Goal: Task Accomplishment & Management: Use online tool/utility

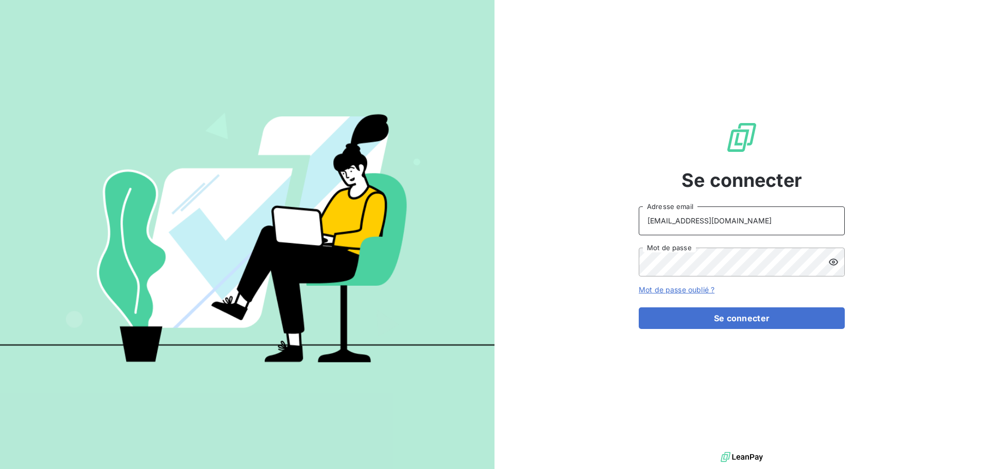
click at [728, 231] on input "[EMAIL_ADDRESS][DOMAIN_NAME]" at bounding box center [742, 221] width 206 height 29
type input "[EMAIL_ADDRESS][DOMAIN_NAME]"
click at [779, 325] on button "Se connecter" at bounding box center [742, 319] width 206 height 22
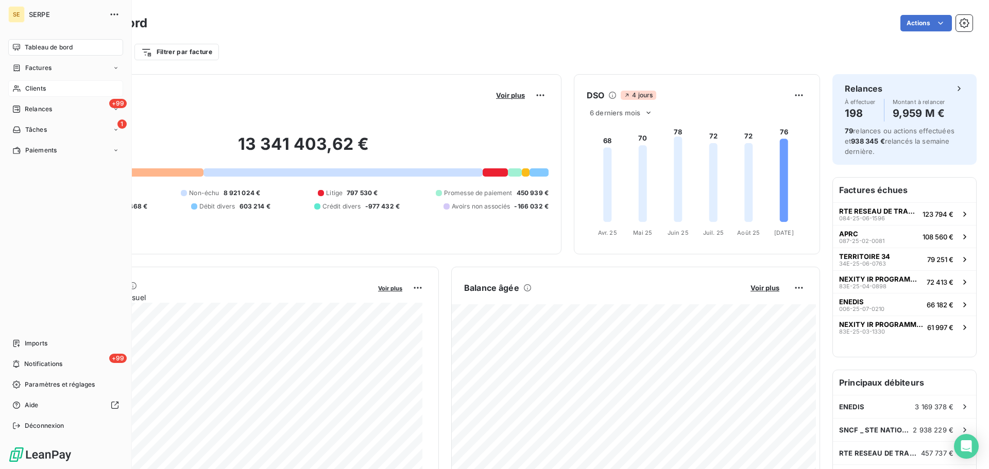
click at [23, 90] on div "Clients" at bounding box center [65, 88] width 115 height 16
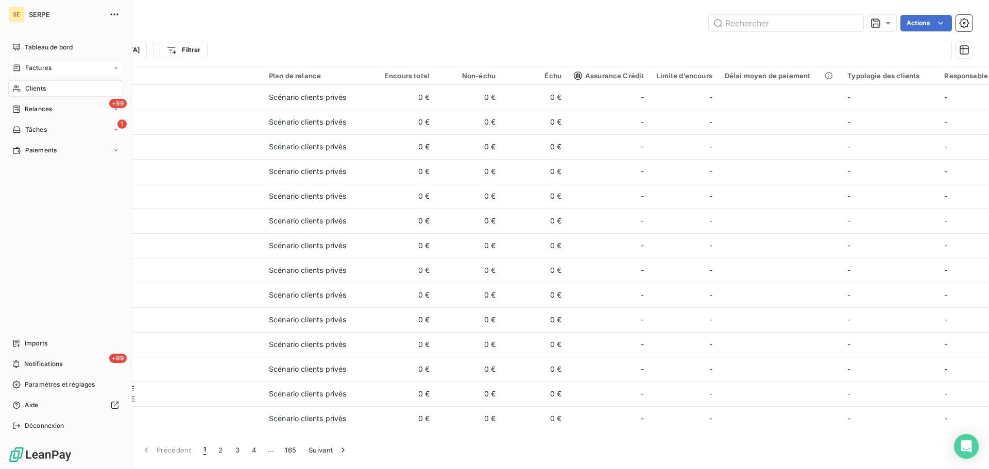
click at [23, 66] on div "Factures" at bounding box center [31, 67] width 39 height 9
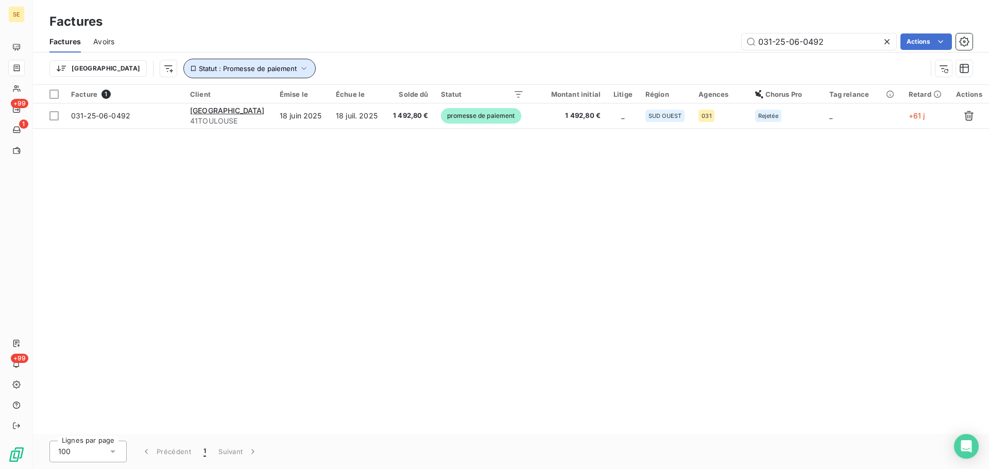
click at [228, 75] on button "Statut : Promesse de paiement" at bounding box center [249, 69] width 132 height 20
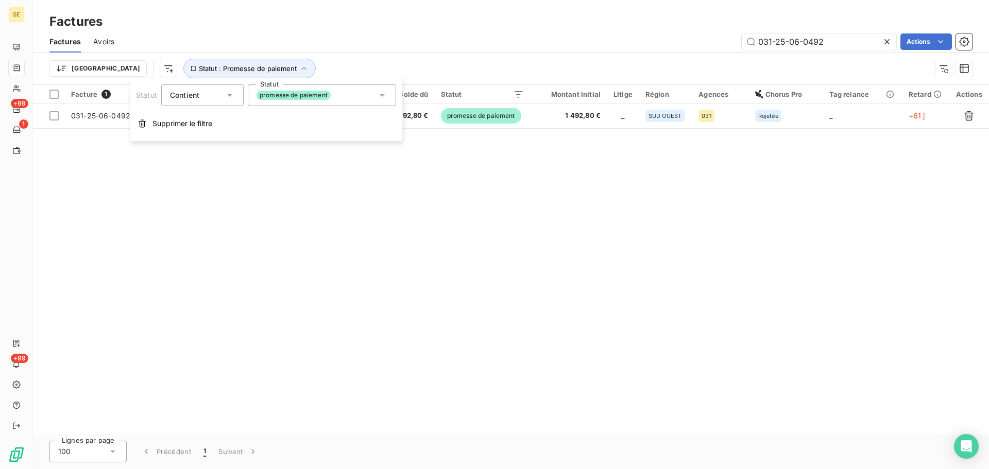
click at [300, 96] on span "promesse de paiement" at bounding box center [294, 95] width 74 height 9
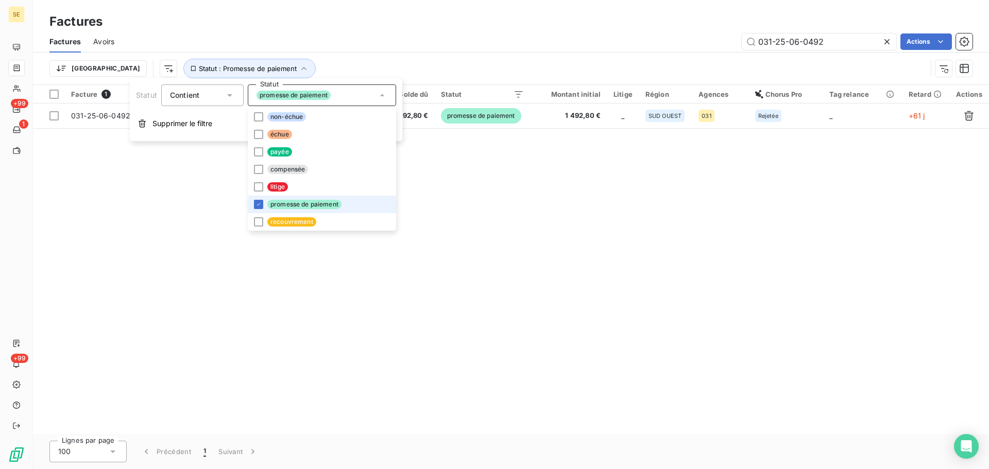
click at [281, 208] on span "promesse de paiement" at bounding box center [304, 204] width 74 height 9
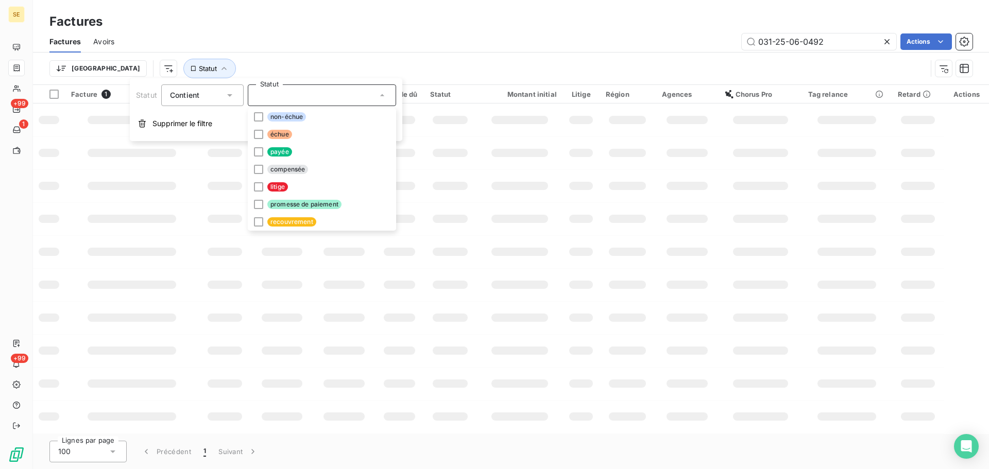
click at [311, 35] on div "031-25-06-0492 Actions" at bounding box center [550, 41] width 846 height 16
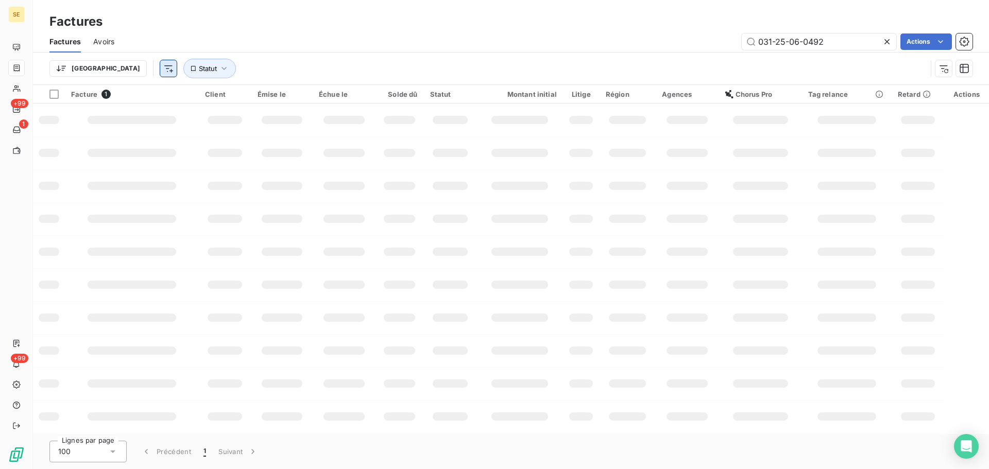
click at [123, 72] on html "SE +99 1 +99 Factures Factures Avoirs 031-25-06-0492 Actions Trier Statut Factu…" at bounding box center [494, 234] width 989 height 469
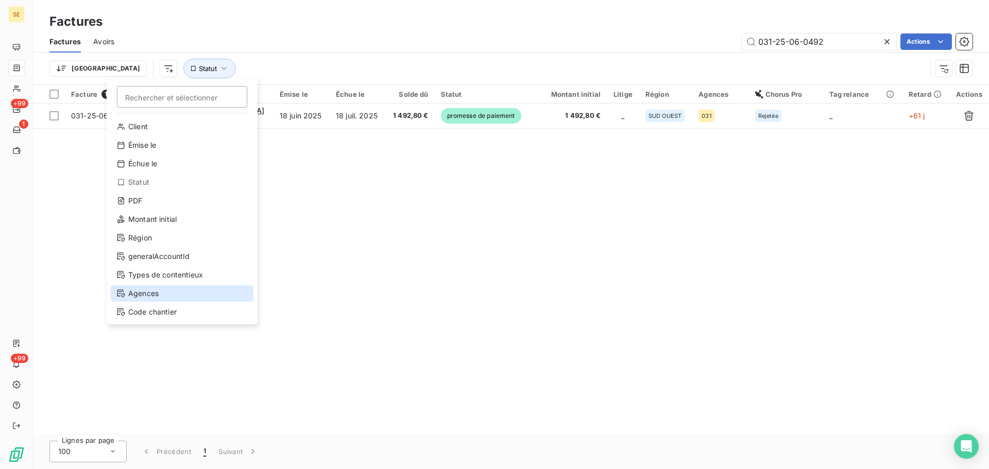
click at [192, 295] on div "Agences" at bounding box center [182, 293] width 143 height 16
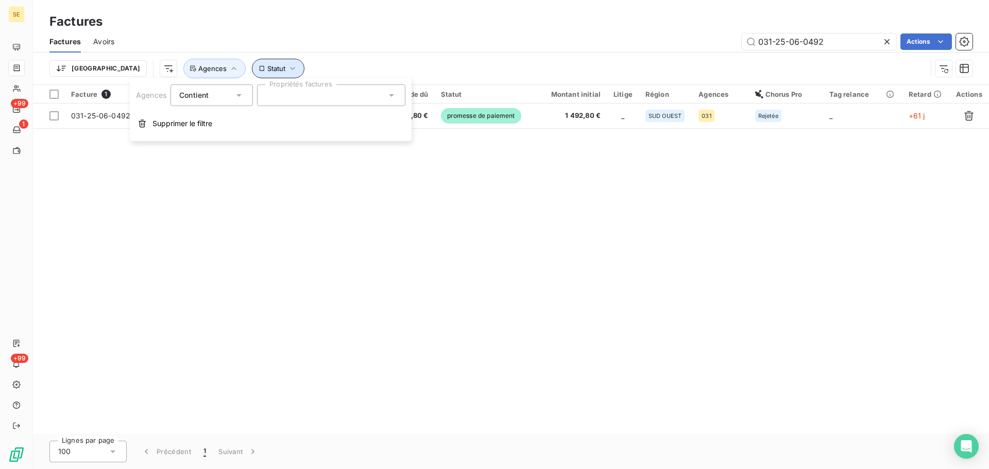
click at [288, 67] on icon "button" at bounding box center [293, 68] width 10 height 10
click at [331, 100] on div at bounding box center [390, 96] width 148 height 22
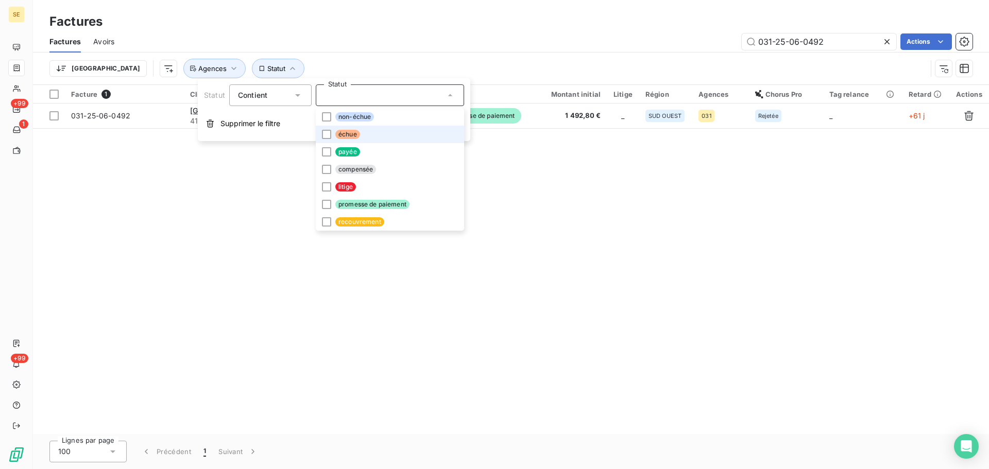
click at [346, 132] on span "échue" at bounding box center [347, 134] width 25 height 9
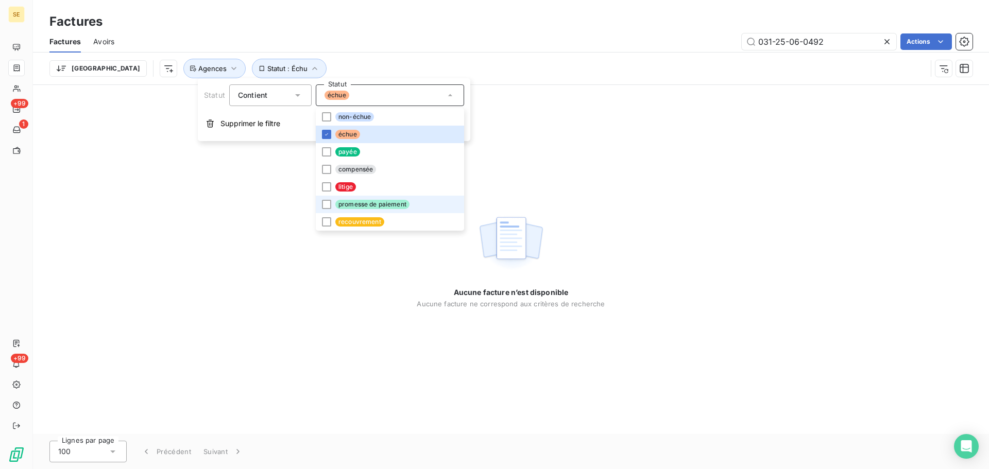
click at [371, 206] on span "promesse de paiement" at bounding box center [372, 204] width 74 height 9
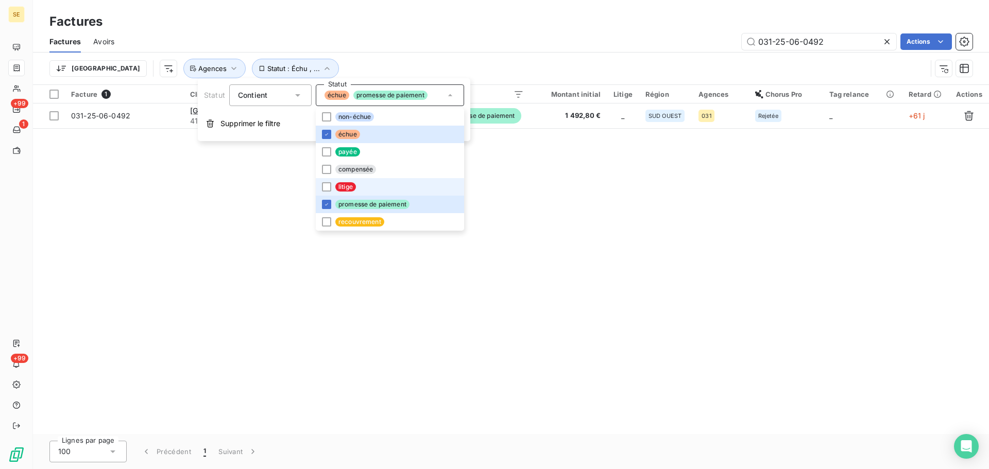
click at [381, 189] on li "litige" at bounding box center [390, 187] width 148 height 18
click at [404, 51] on div "Factures Avoirs 031-25-06-0492 Actions" at bounding box center [511, 42] width 956 height 22
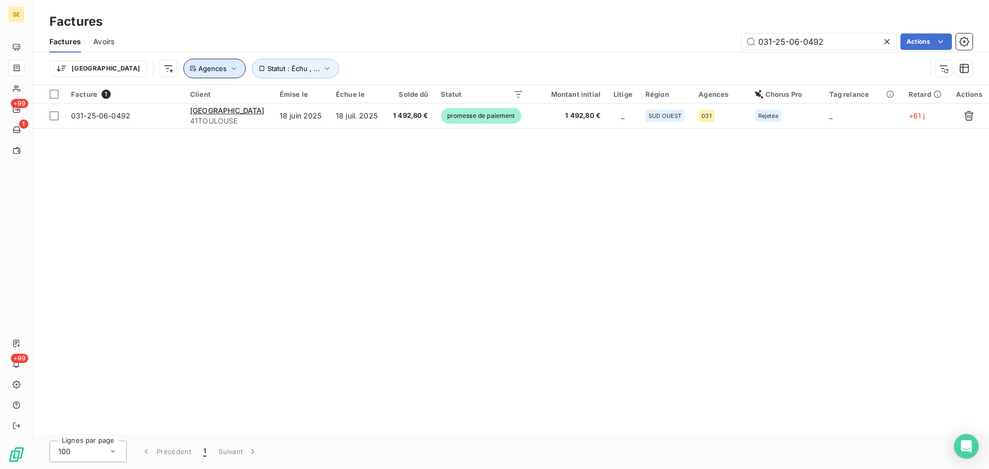
click at [183, 74] on button "Agences" at bounding box center [214, 69] width 62 height 20
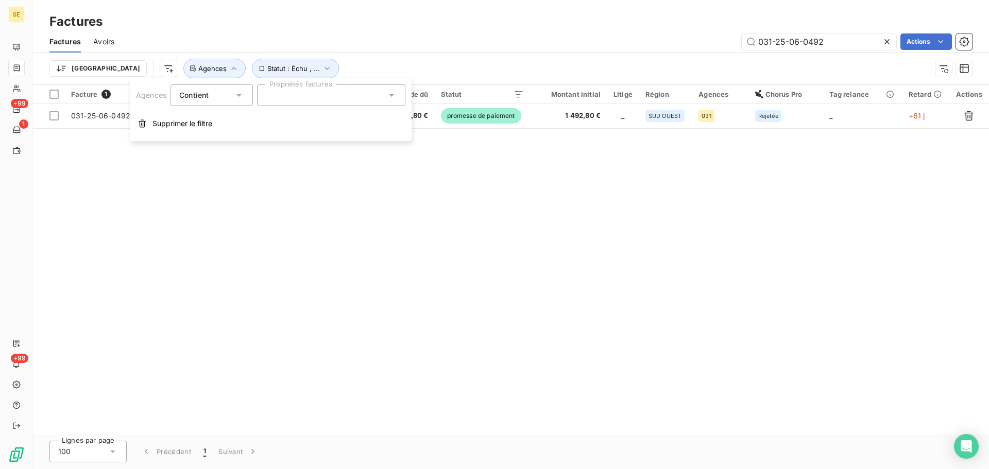
click at [292, 101] on div at bounding box center [331, 96] width 148 height 22
type input "017"
click at [353, 127] on li "017" at bounding box center [331, 120] width 144 height 21
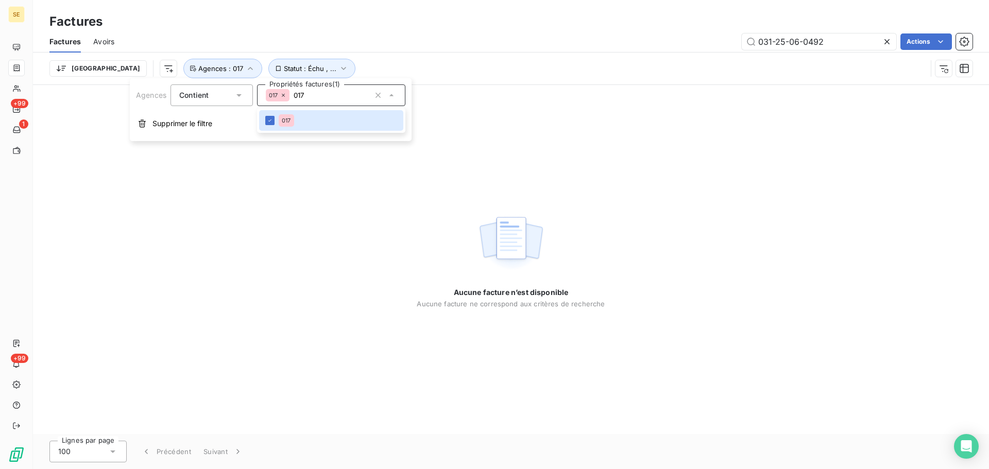
click at [888, 40] on icon at bounding box center [887, 41] width 5 height 5
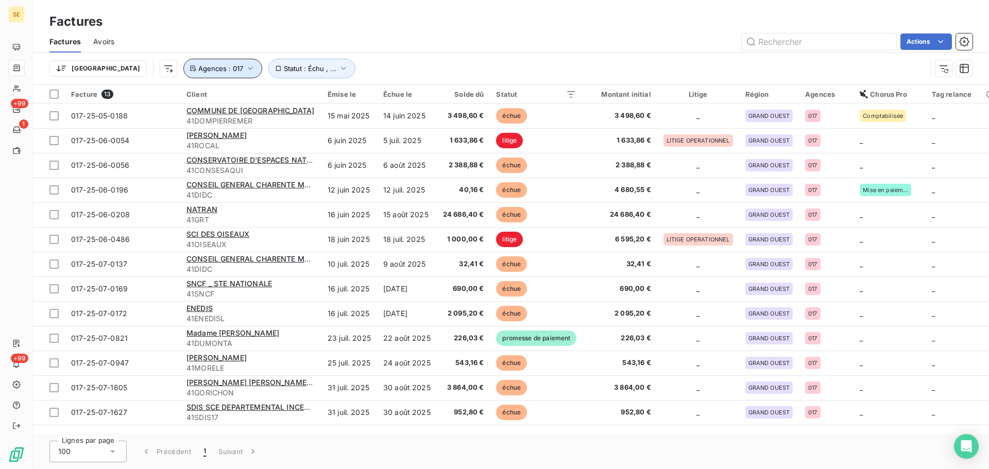
click at [245, 68] on icon "button" at bounding box center [250, 68] width 10 height 10
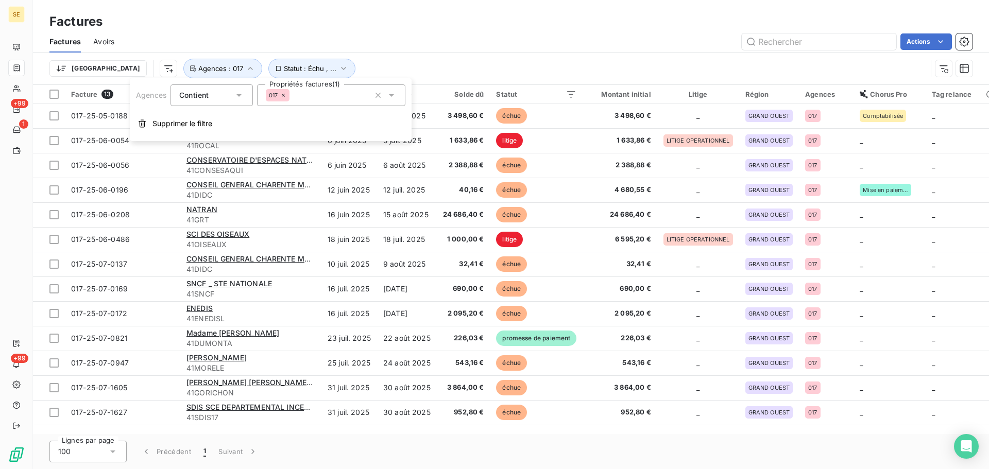
click at [313, 98] on div "017" at bounding box center [331, 96] width 148 height 22
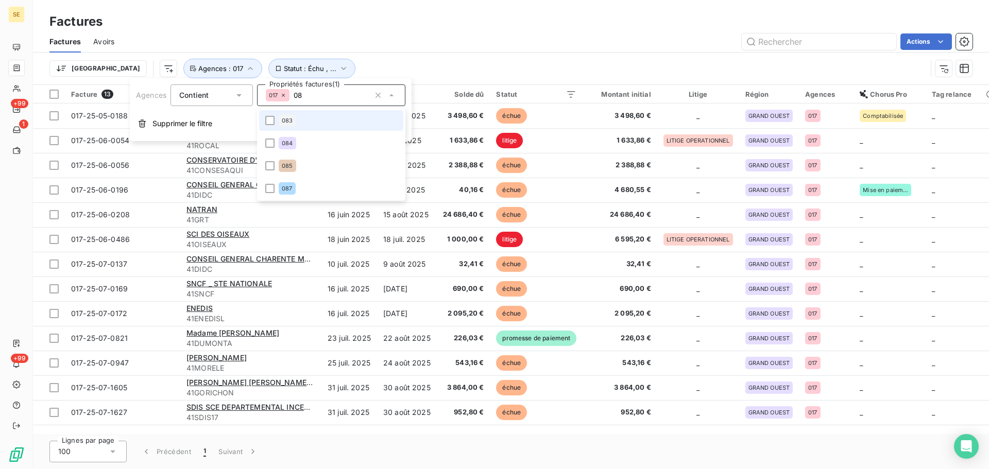
type input "085"
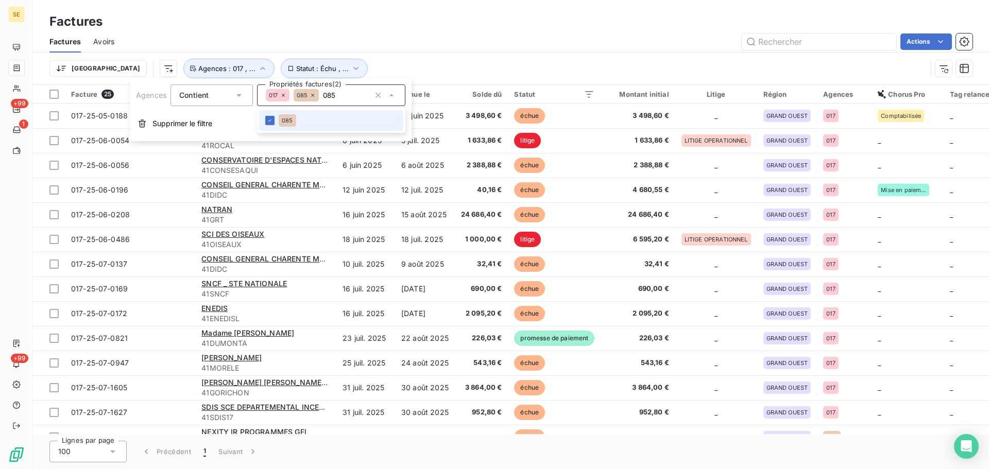
click at [469, 56] on div "Trier Statut : Échu , ... Agences : 017 , ..." at bounding box center [510, 69] width 923 height 32
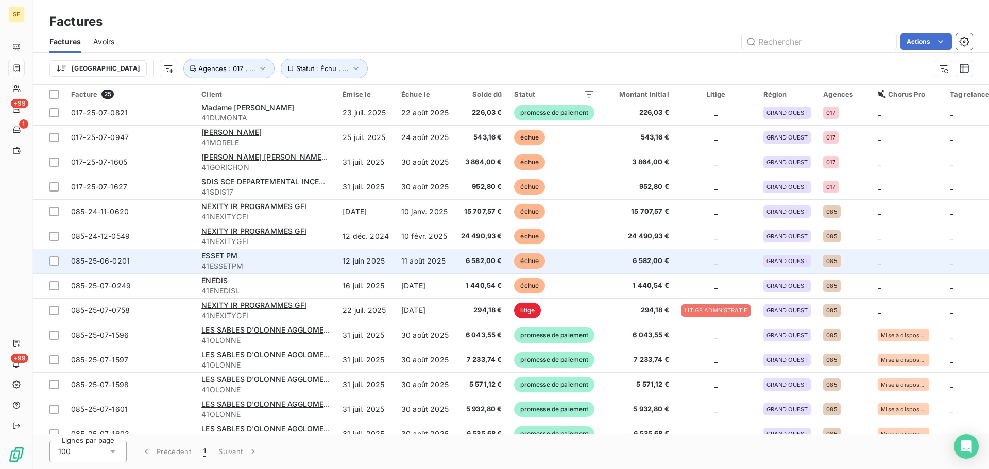
scroll to position [292, 0]
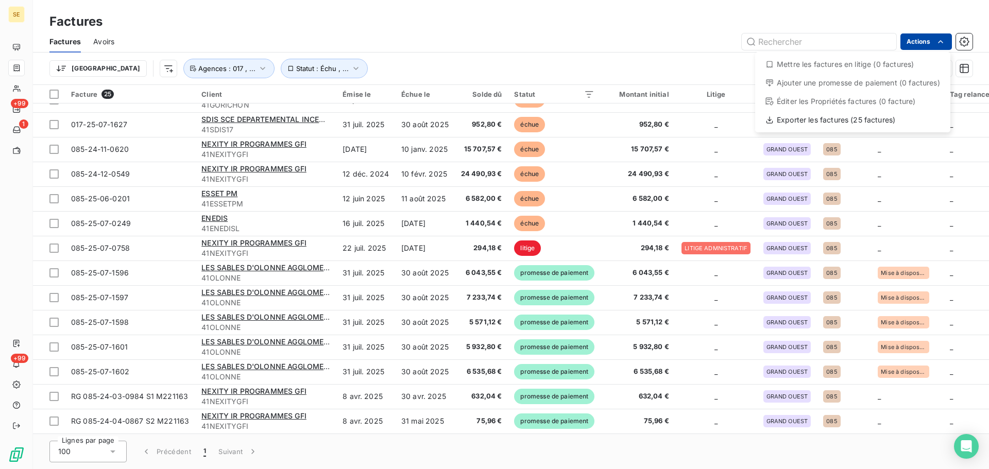
click at [926, 49] on html "SE +99 1 +99 Factures Factures Avoirs Actions Mettre les factures en litige (0 …" at bounding box center [494, 234] width 989 height 469
click at [885, 126] on div "Exporter les factures (25 factures)" at bounding box center [853, 120] width 187 height 16
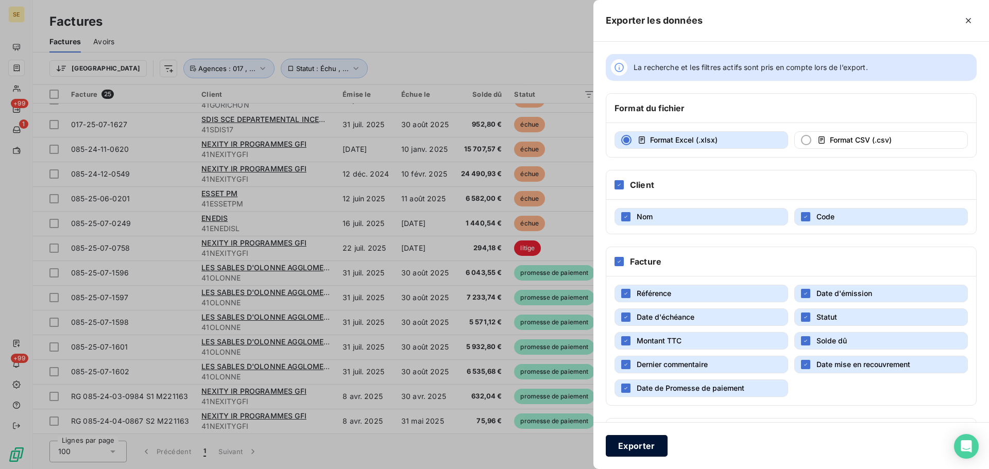
click at [623, 440] on button "Exporter" at bounding box center [637, 446] width 62 height 22
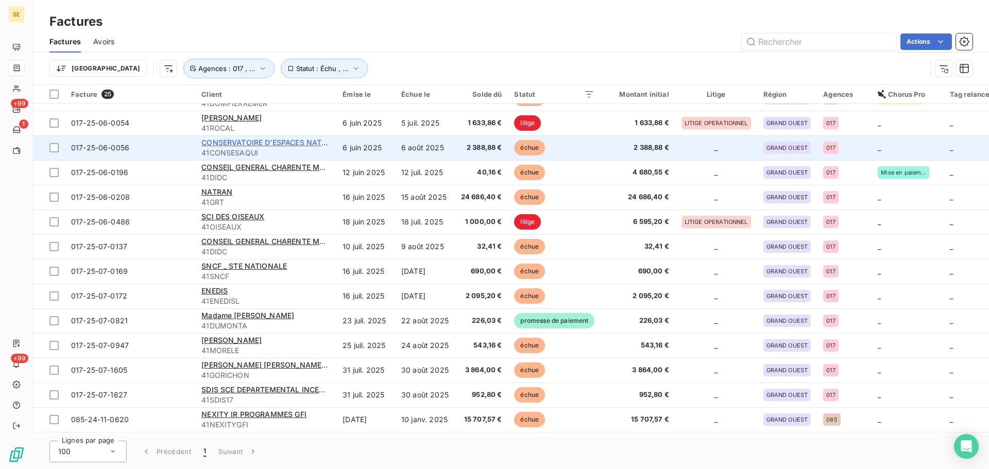
scroll to position [0, 0]
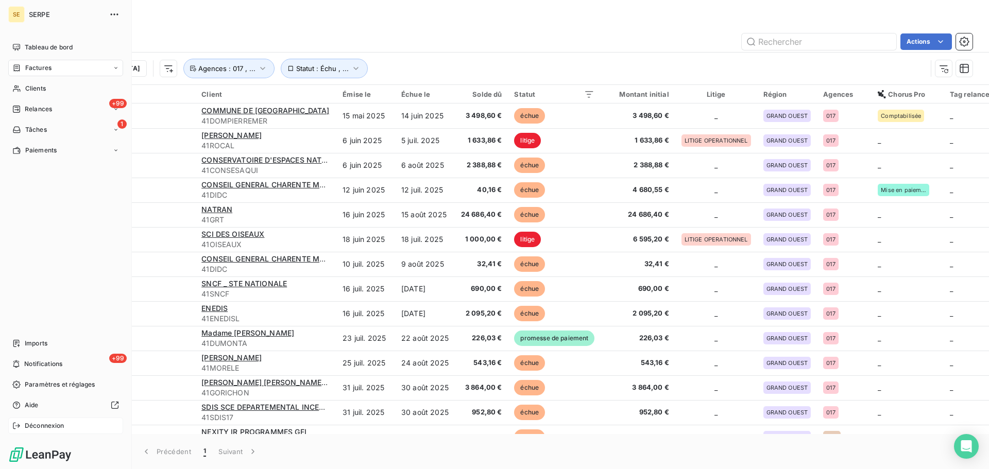
click at [60, 421] on span "Déconnexion" at bounding box center [45, 425] width 40 height 9
